Goal: Information Seeking & Learning: Stay updated

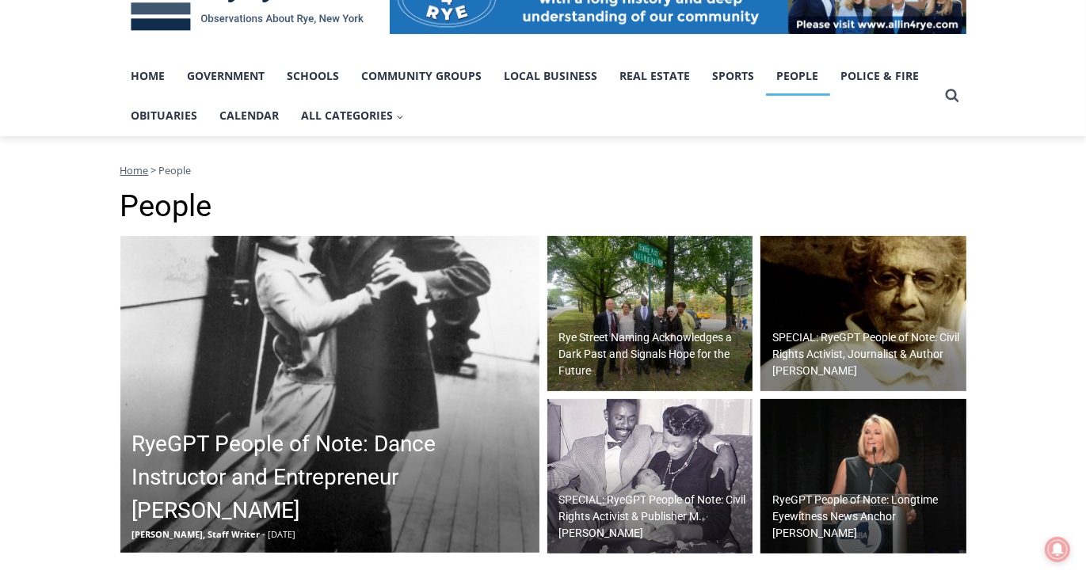
scroll to position [323, 0]
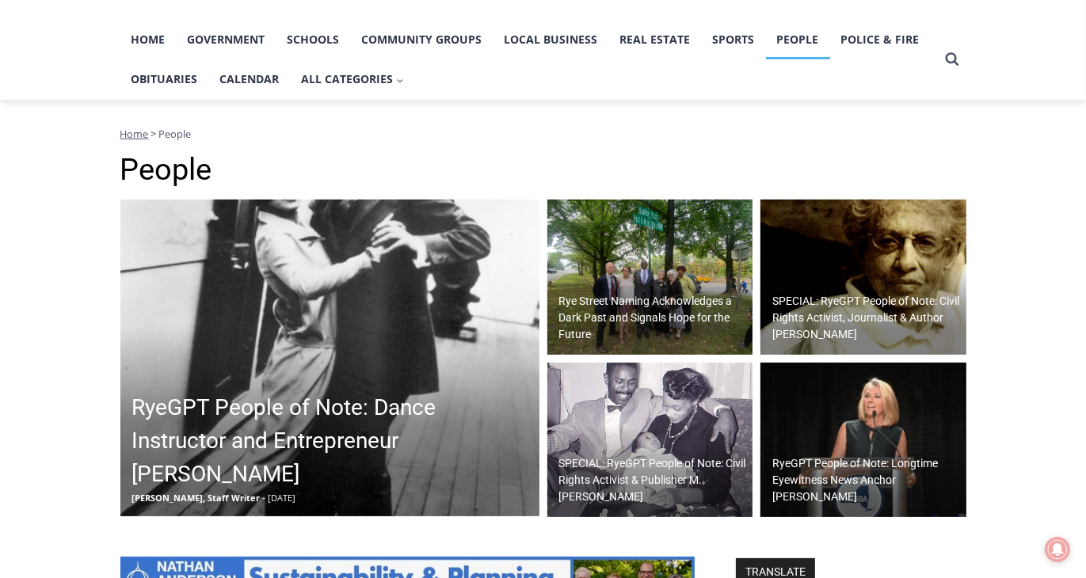
click at [627, 306] on h2 "Rye Street Naming Acknowledges a Dark Past and Signals Hope for the Future" at bounding box center [654, 318] width 190 height 50
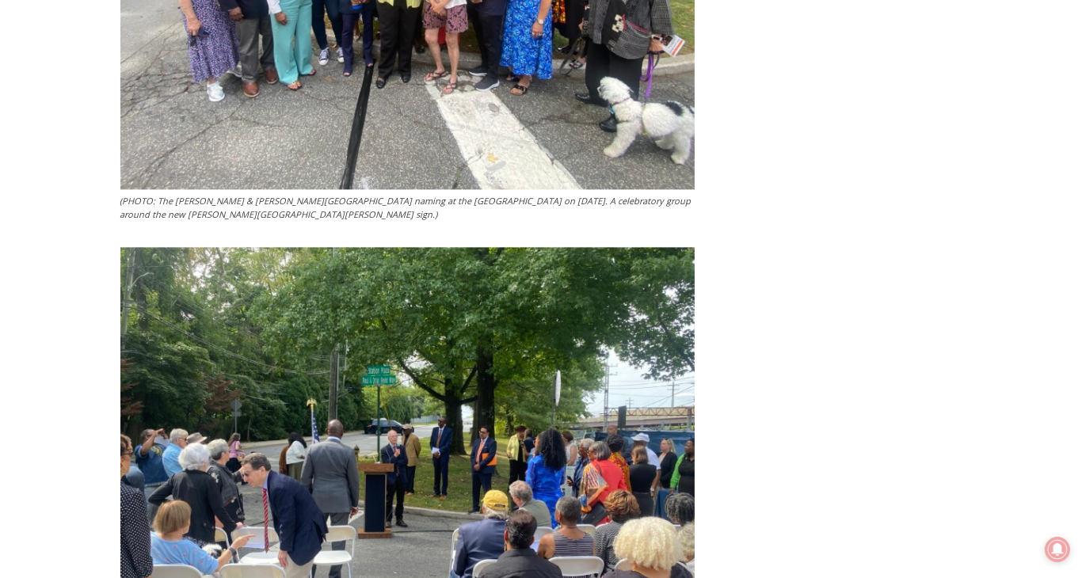
scroll to position [2760, 0]
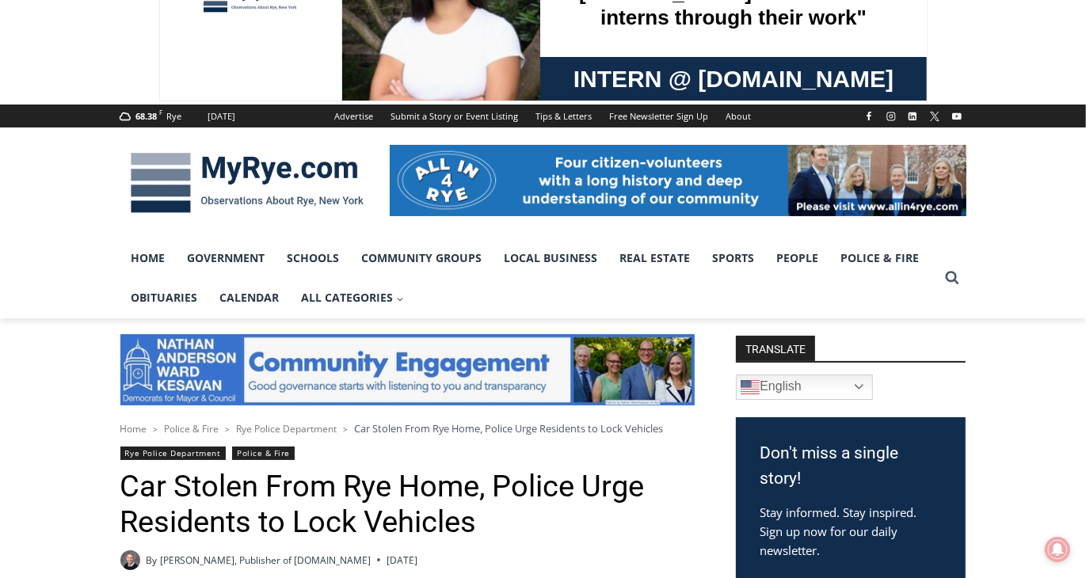
scroll to position [94, 0]
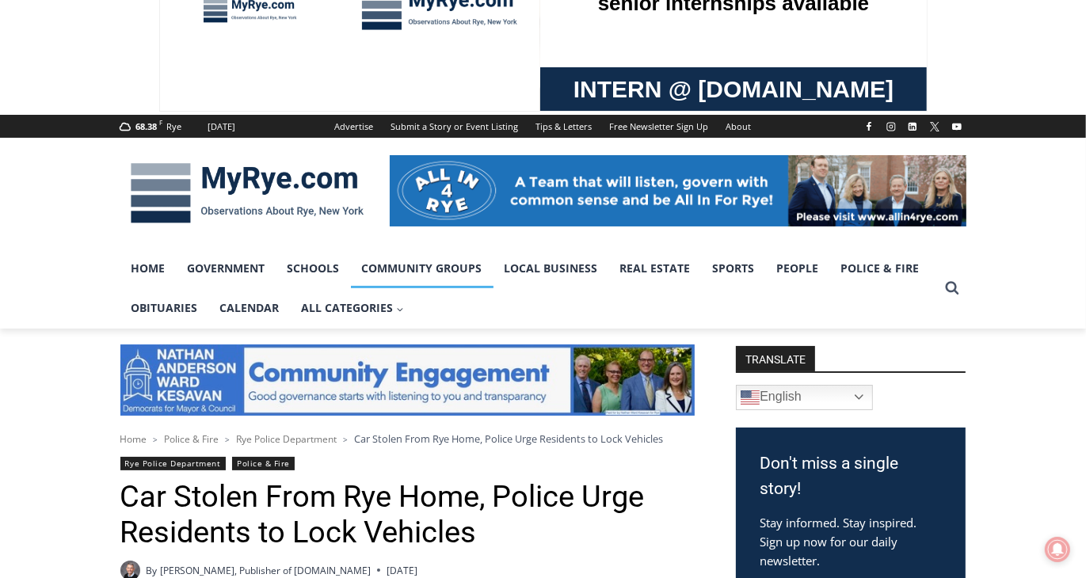
click at [436, 262] on link "Community Groups" at bounding box center [422, 269] width 143 height 40
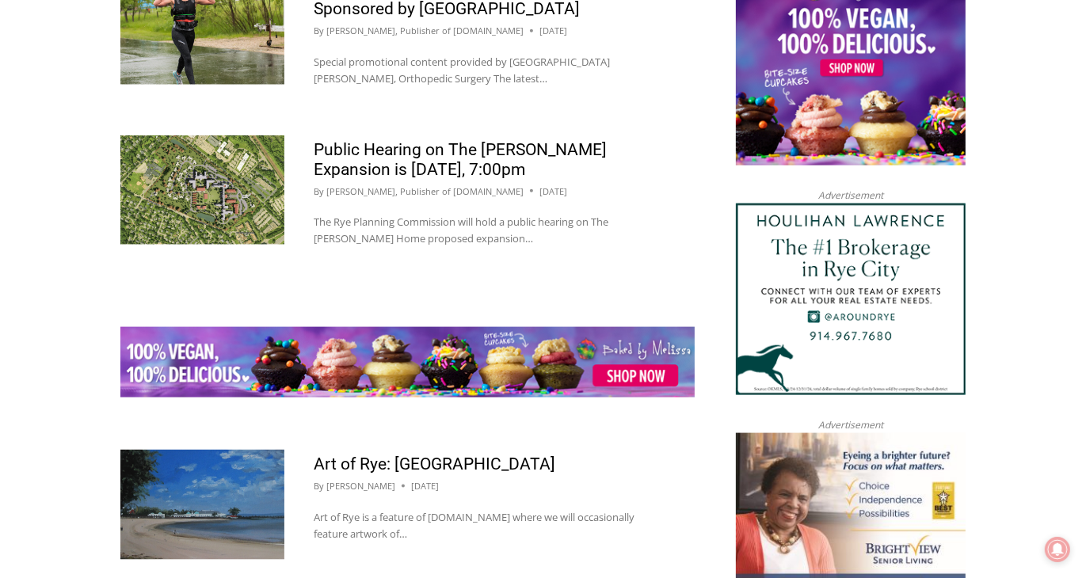
scroll to position [1744, 0]
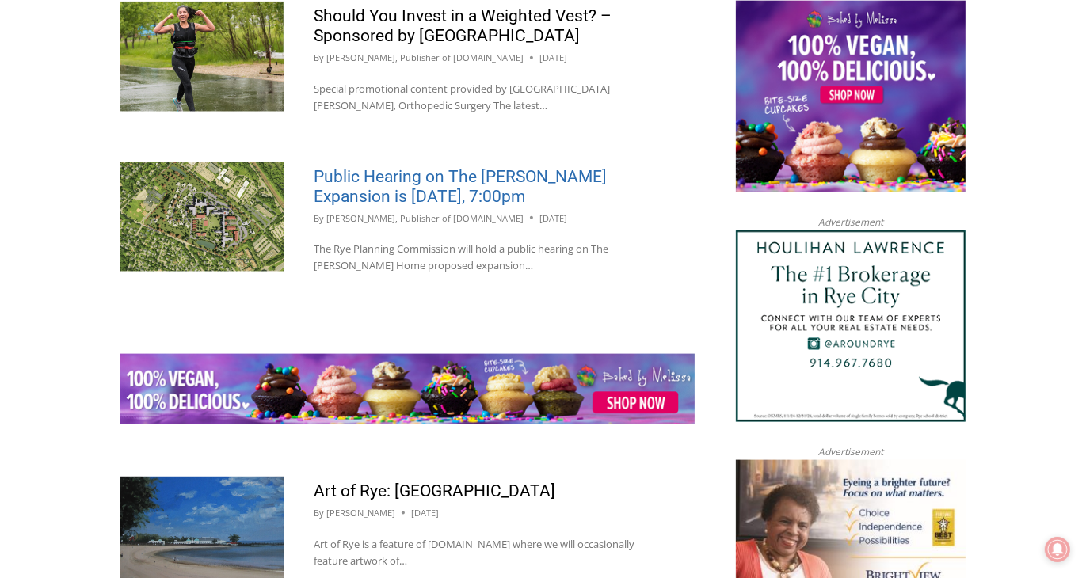
click at [497, 185] on link "Public Hearing on The [PERSON_NAME] Expansion is [DATE], 7:00pm" at bounding box center [460, 186] width 293 height 39
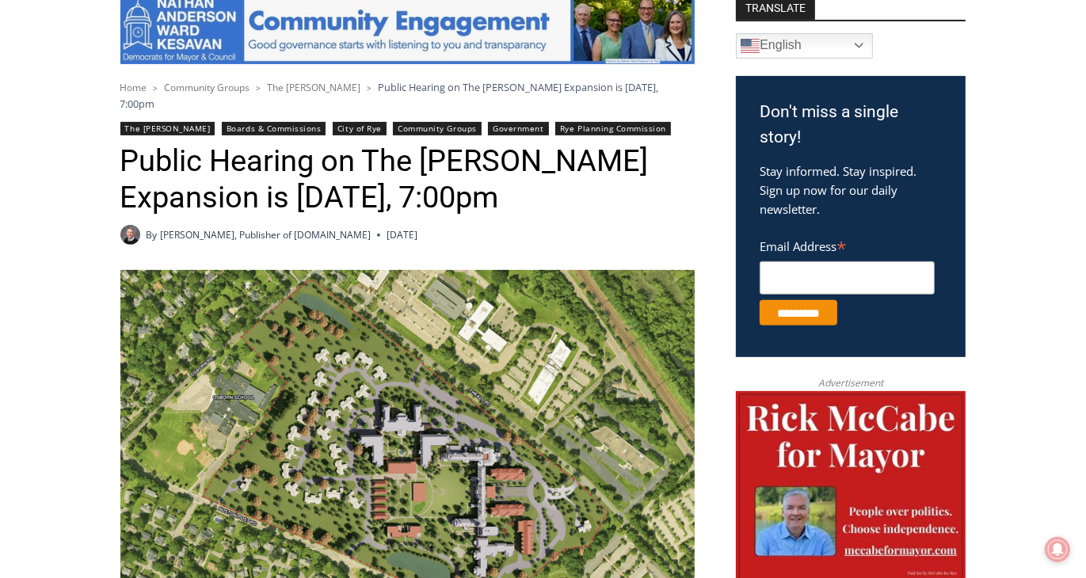
scroll to position [460, 0]
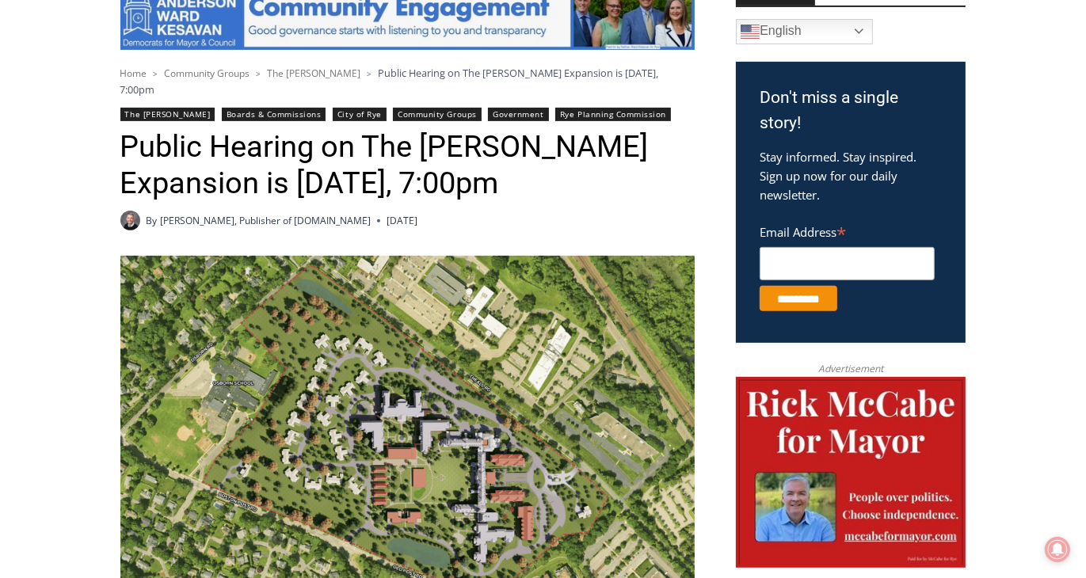
drag, startPoint x: 0, startPoint y: 0, endPoint x: 1062, endPoint y: 141, distance: 1071.5
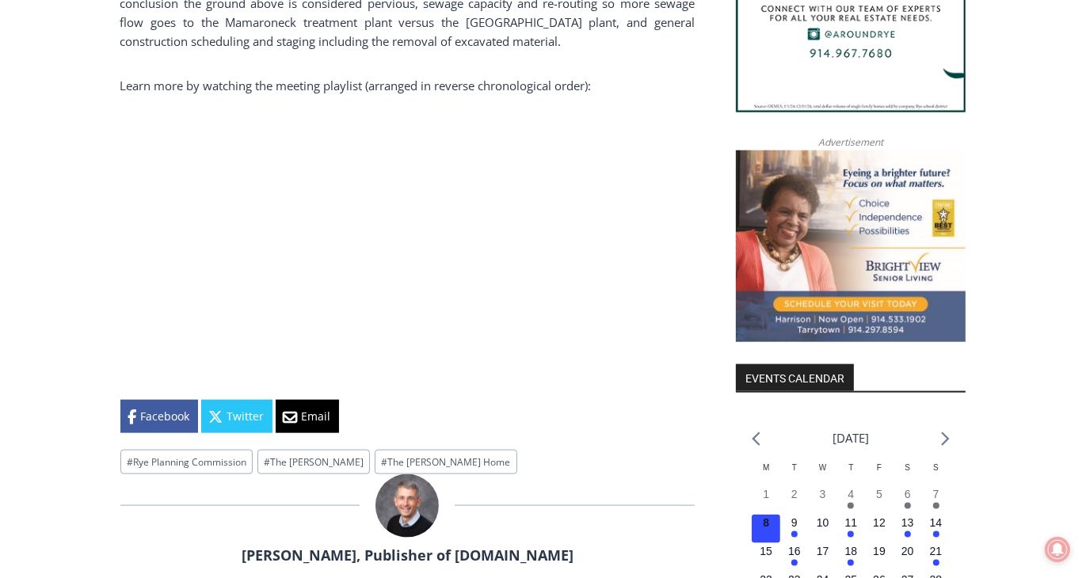
scroll to position [1590, 0]
